Goal: Find specific page/section: Find specific page/section

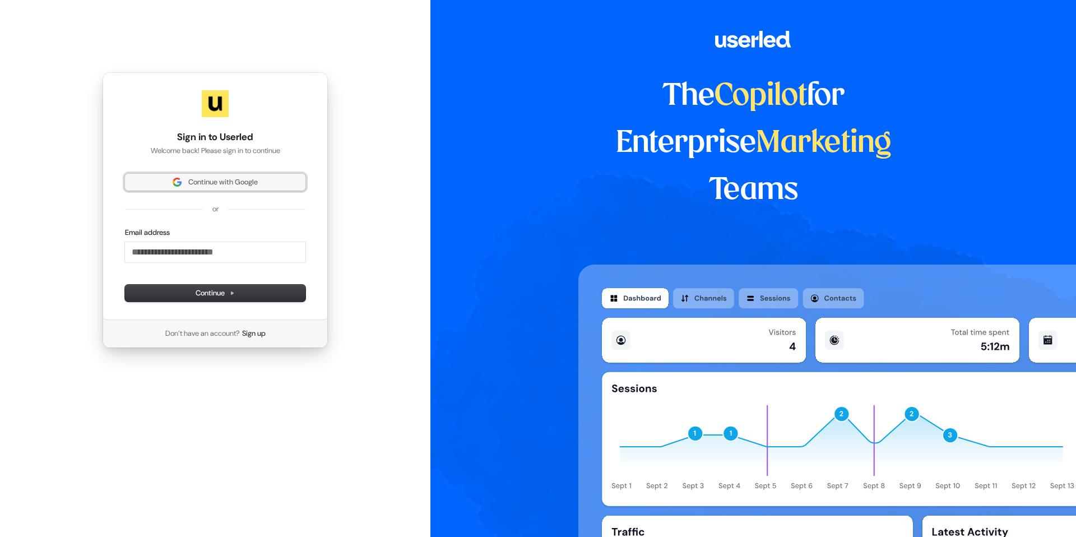
click at [218, 182] on span "Continue with Google" at bounding box center [223, 182] width 70 height 10
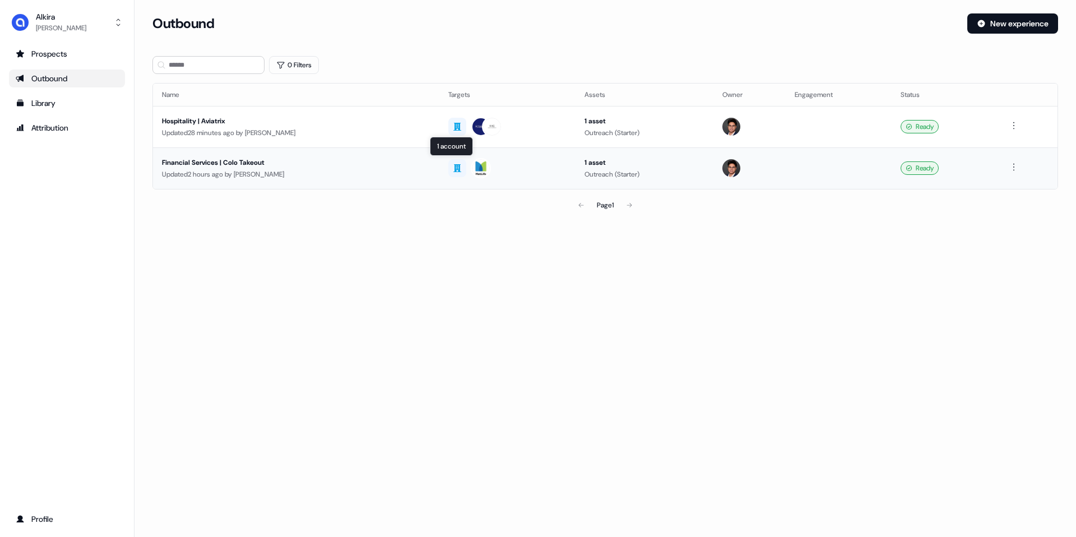
click at [472, 167] on img at bounding box center [481, 168] width 18 height 18
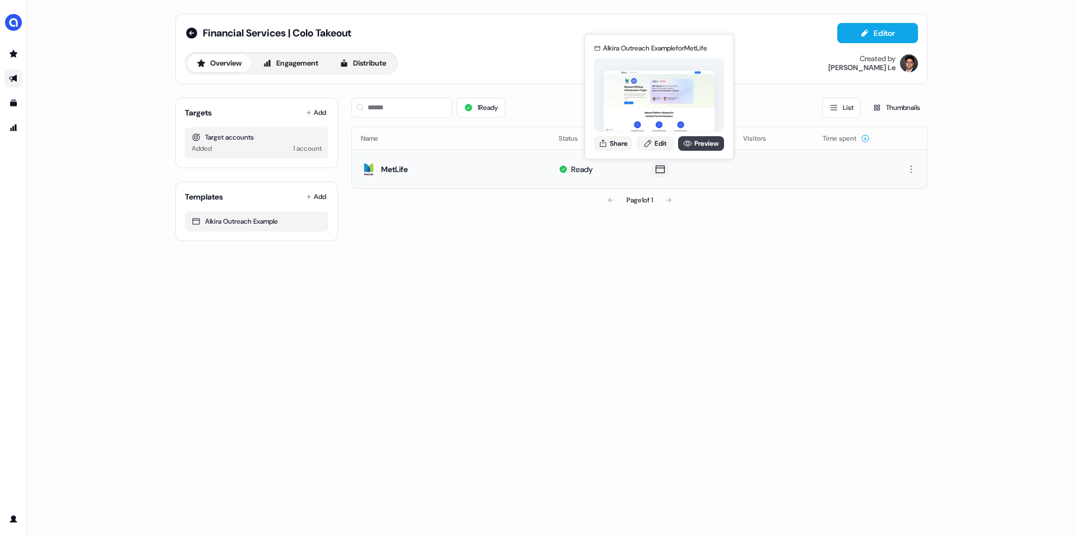
click at [691, 144] on link "Preview" at bounding box center [701, 143] width 46 height 15
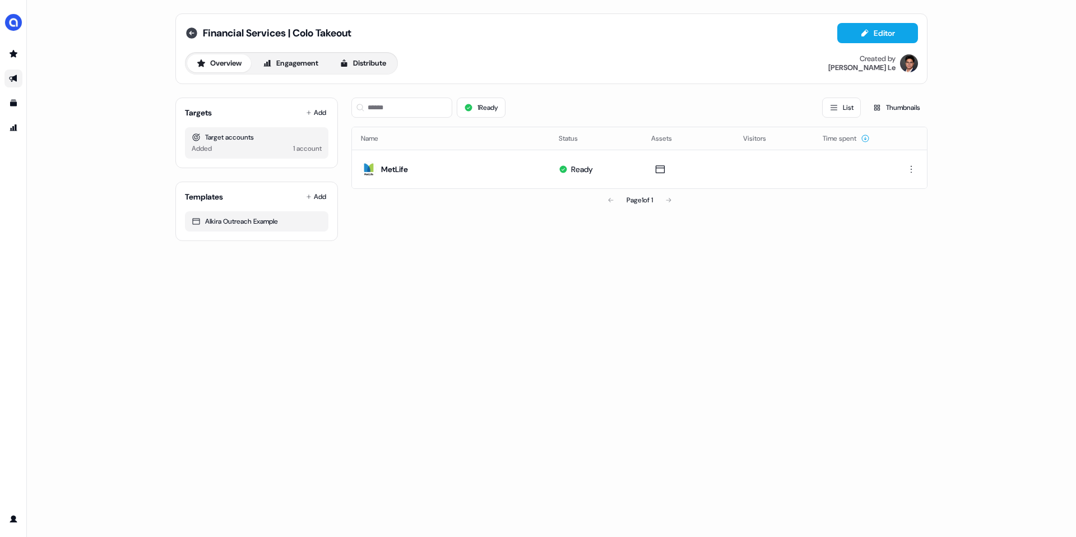
click at [185, 34] on icon at bounding box center [191, 32] width 13 height 13
